Goal: Check status: Check status

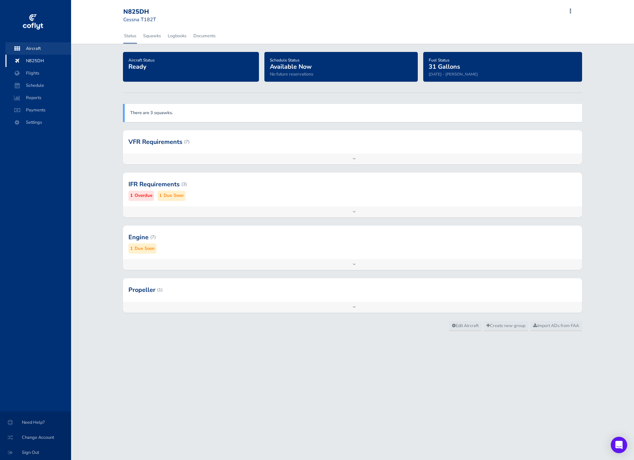
click at [47, 46] on span "Aircraft" at bounding box center [38, 48] width 52 height 12
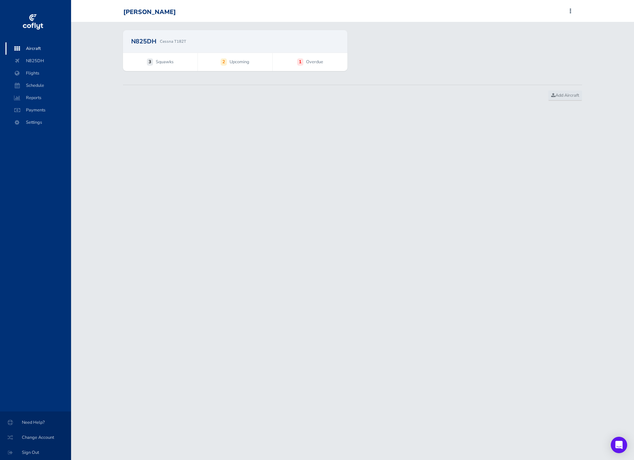
click at [173, 55] on span "3 Squawks" at bounding box center [160, 62] width 74 height 18
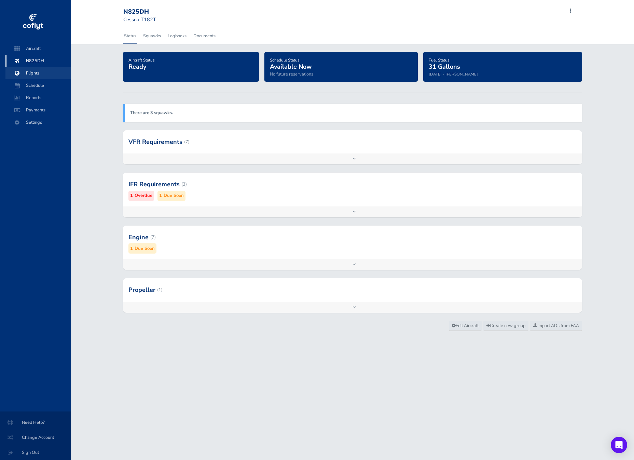
click at [47, 77] on span "Flights" at bounding box center [38, 73] width 52 height 12
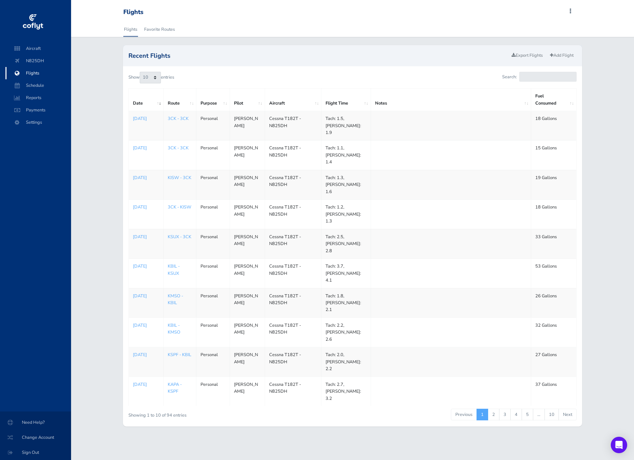
click at [414, 118] on td at bounding box center [451, 125] width 160 height 29
click at [142, 122] on p "Aug 30, 2025" at bounding box center [146, 118] width 26 height 7
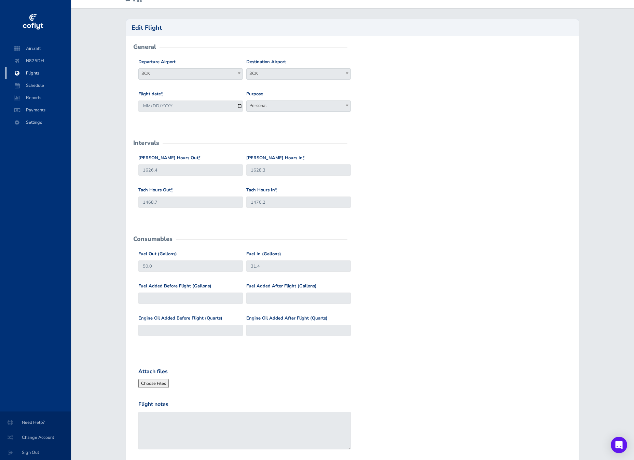
scroll to position [30, 0]
